Goal: Task Accomplishment & Management: Manage account settings

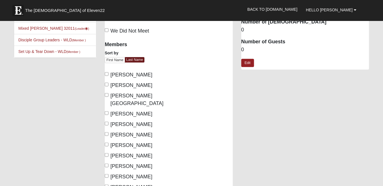
scroll to position [30, 0]
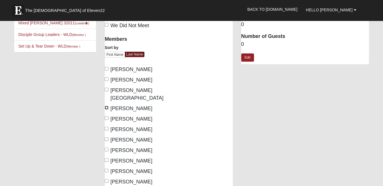
click at [107, 106] on input "Johnson, David" at bounding box center [107, 108] width 4 height 4
checkbox input "true"
click at [107, 117] on input "Johnson, Loretta Jo" at bounding box center [107, 119] width 4 height 4
checkbox input "true"
click at [106, 127] on input "Johnson, Roland" at bounding box center [107, 129] width 4 height 4
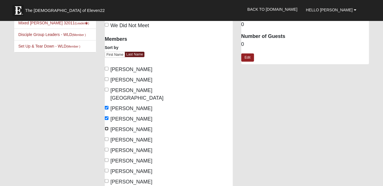
checkbox input "true"
click at [106, 138] on input "Johnson, Vicki" at bounding box center [107, 140] width 4 height 4
checkbox input "true"
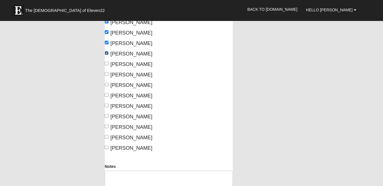
scroll to position [121, 0]
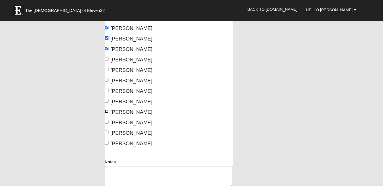
click at [107, 110] on input "Schock, Khris" at bounding box center [107, 112] width 4 height 4
checkbox input "true"
click at [105, 120] on input "Schock, Renee" at bounding box center [107, 122] width 4 height 4
checkbox input "true"
click at [107, 131] on input "Sherry, David" at bounding box center [107, 133] width 4 height 4
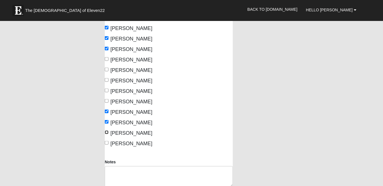
checkbox input "true"
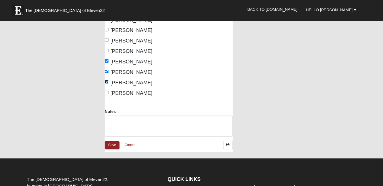
scroll to position [187, 0]
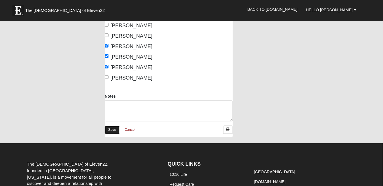
click at [113, 126] on link "Save" at bounding box center [112, 130] width 15 height 8
